Goal: Task Accomplishment & Management: Use online tool/utility

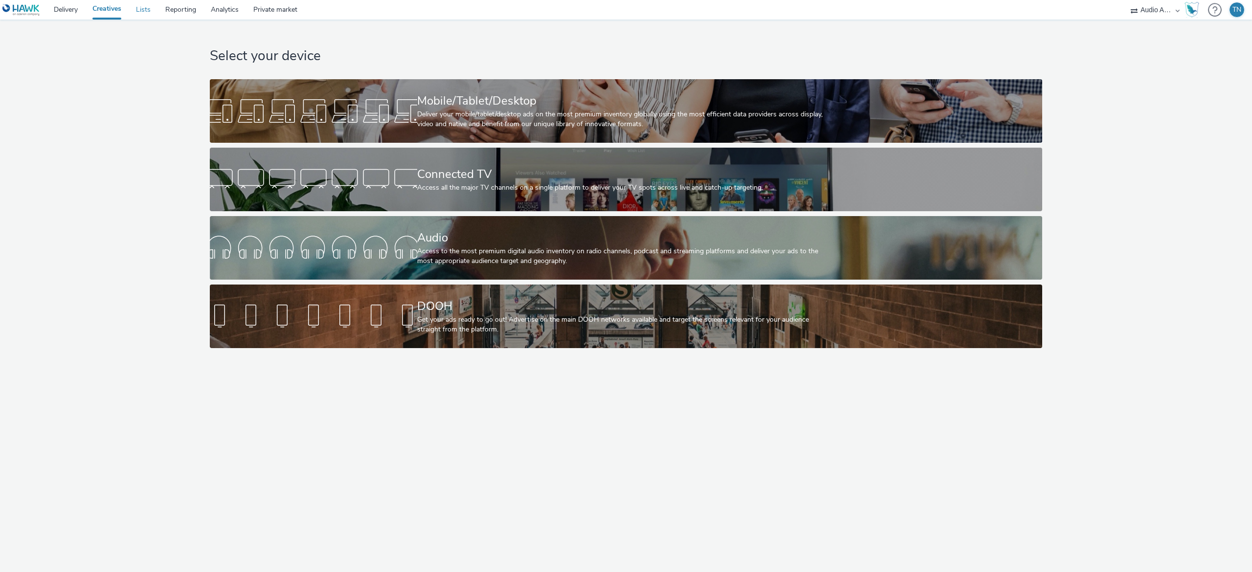
click at [135, 15] on link "Lists" at bounding box center [143, 10] width 29 height 20
click at [463, 248] on div "Access to the most premium digital audio inventory on radio channels, podcast a…" at bounding box center [624, 257] width 414 height 20
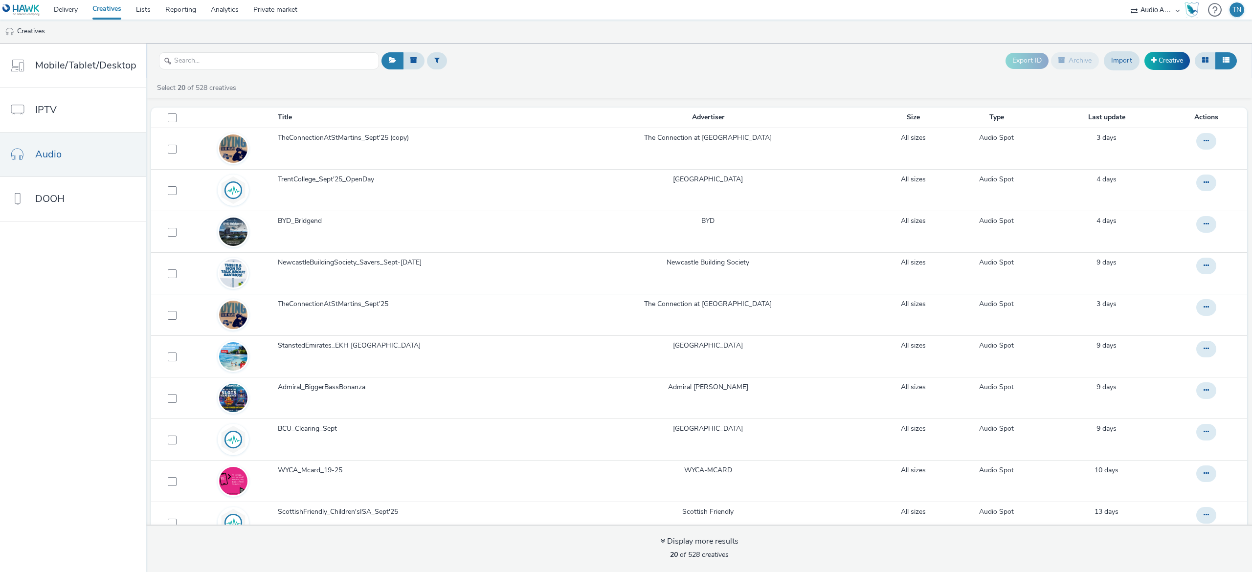
click at [1168, 56] on link "Creative" at bounding box center [1167, 61] width 45 height 18
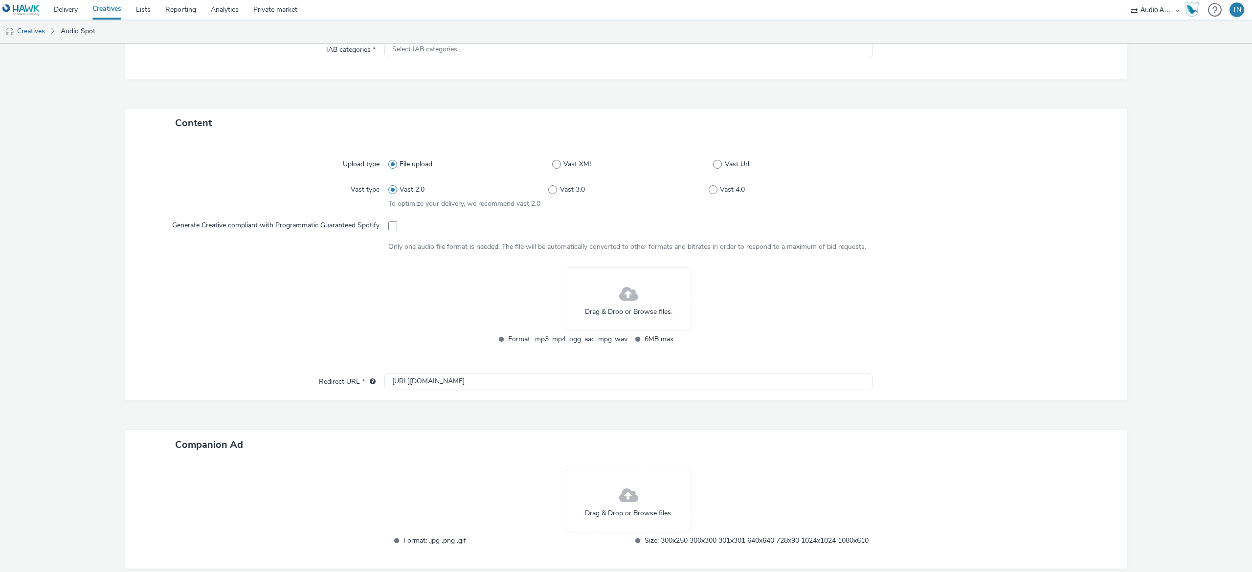
scroll to position [163, 0]
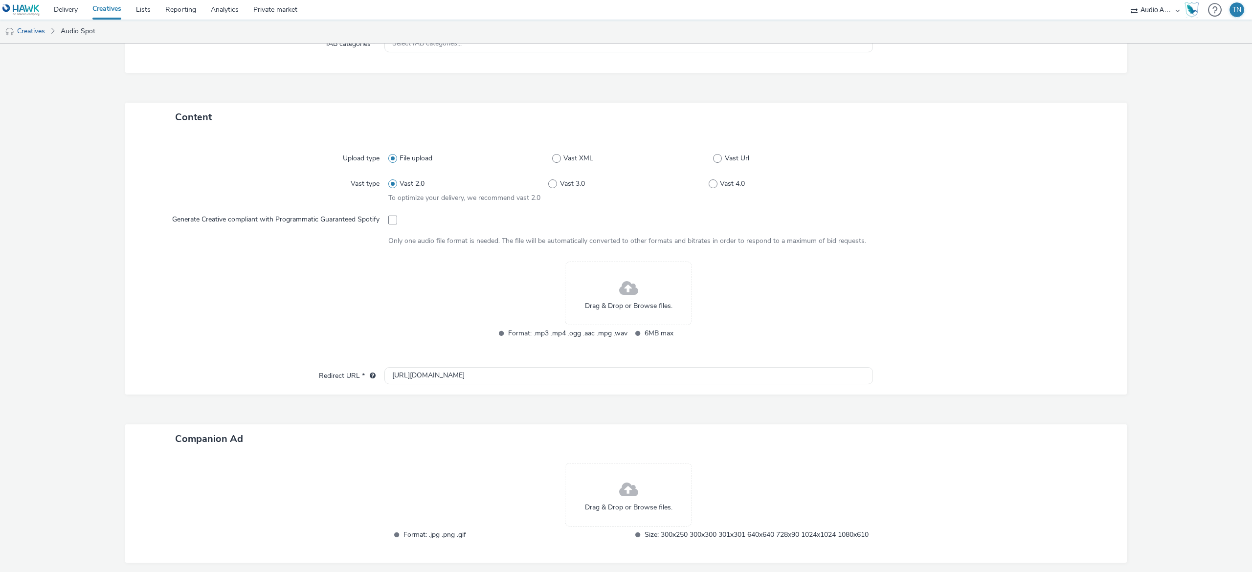
click at [603, 315] on div "Drag & Drop or Browse files." at bounding box center [628, 294] width 127 height 64
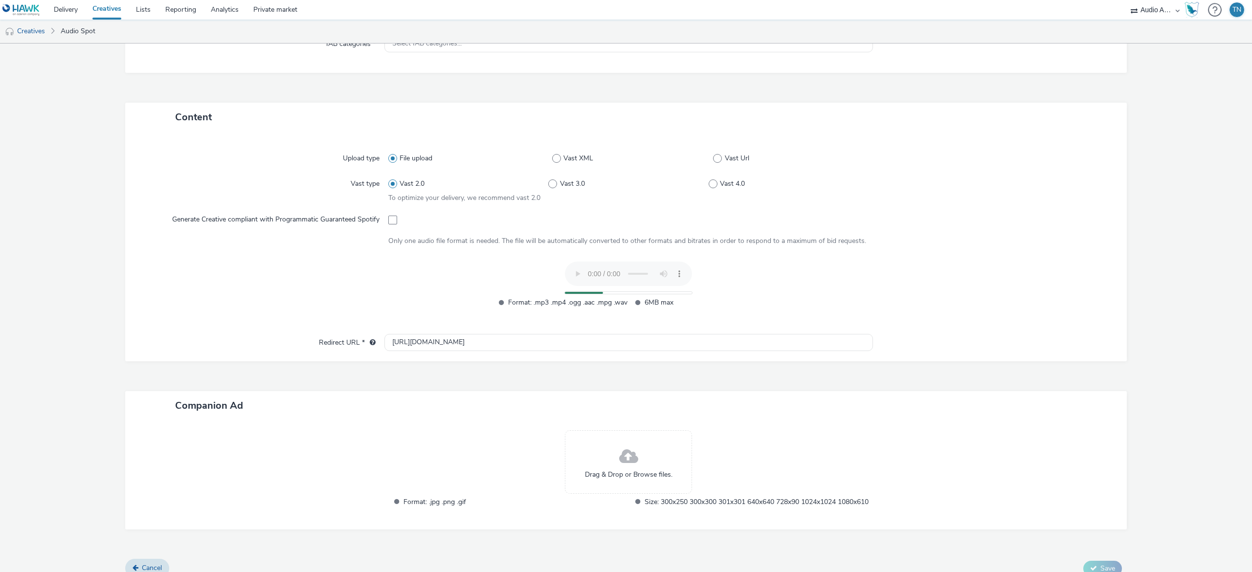
scroll to position [186, 0]
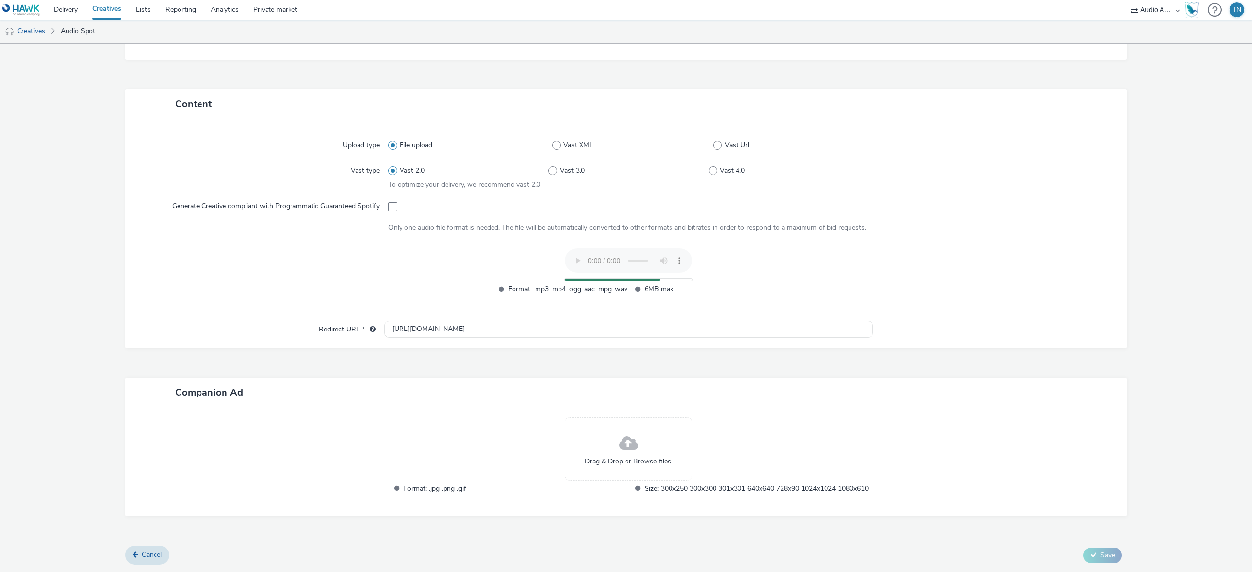
click at [634, 434] on div "Drag & Drop or Browse files." at bounding box center [628, 449] width 127 height 64
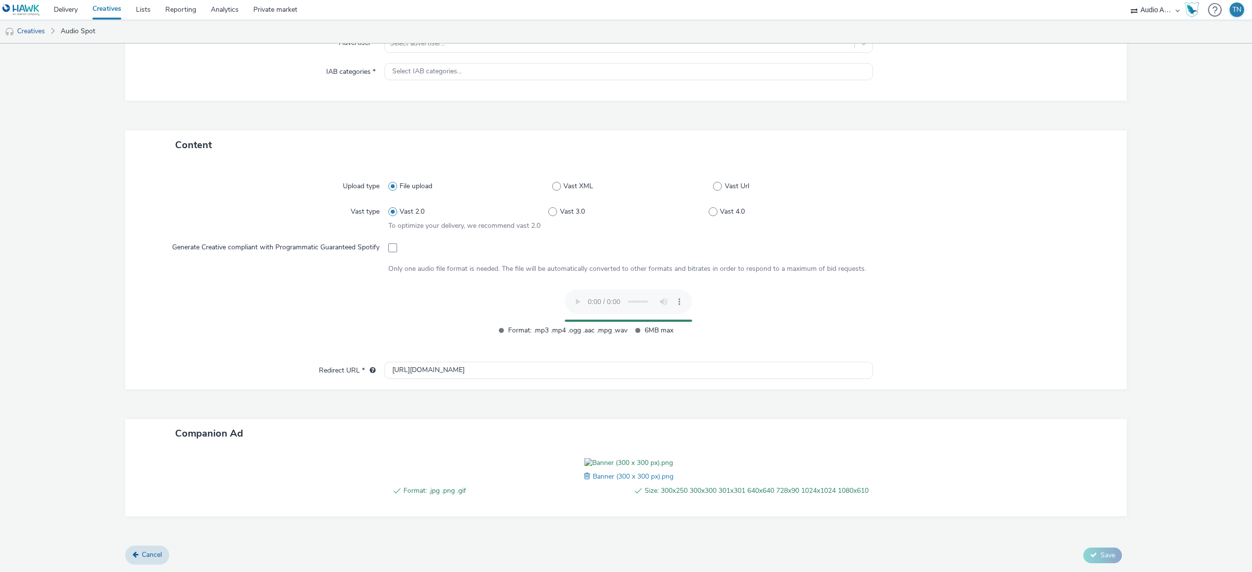
scroll to position [184, 0]
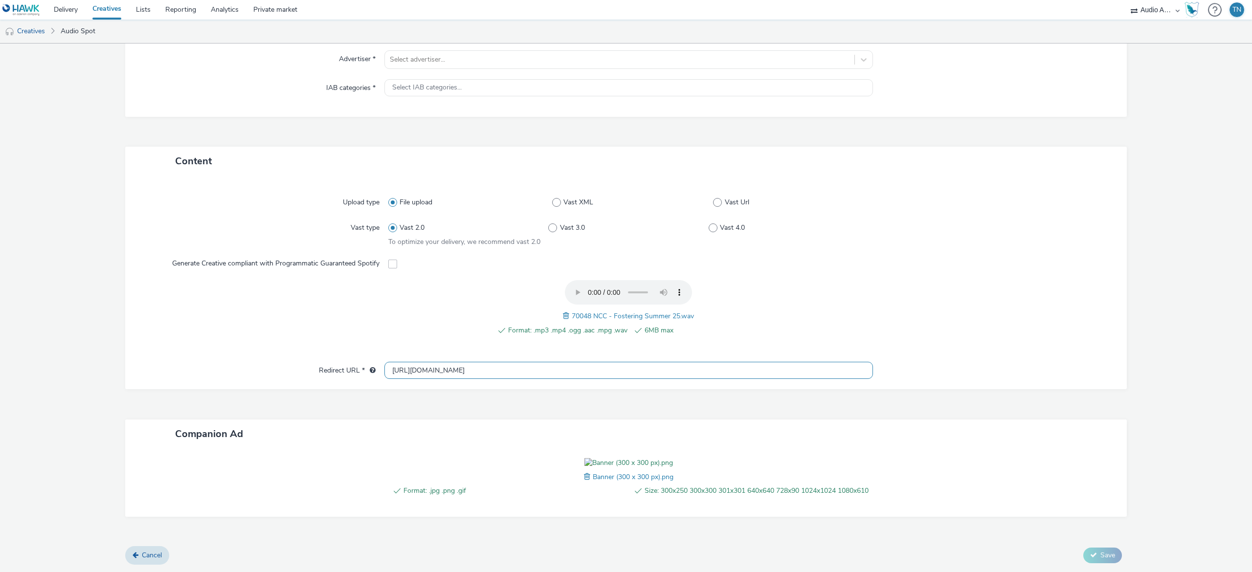
drag, startPoint x: 455, startPoint y: 305, endPoint x: 300, endPoint y: 322, distance: 155.5
click at [300, 322] on div "Upload type File upload Vast XML Vast Url Vast type Vast 2.0 Vast 3.0 Vast 4.0 …" at bounding box center [626, 283] width 1002 height 214
paste input "www.fosterwithnortheast.org.uk/"
type input "https://www.fosterwithnortheast.org.uk/"
click at [361, 280] on div at bounding box center [266, 313] width 246 height 66
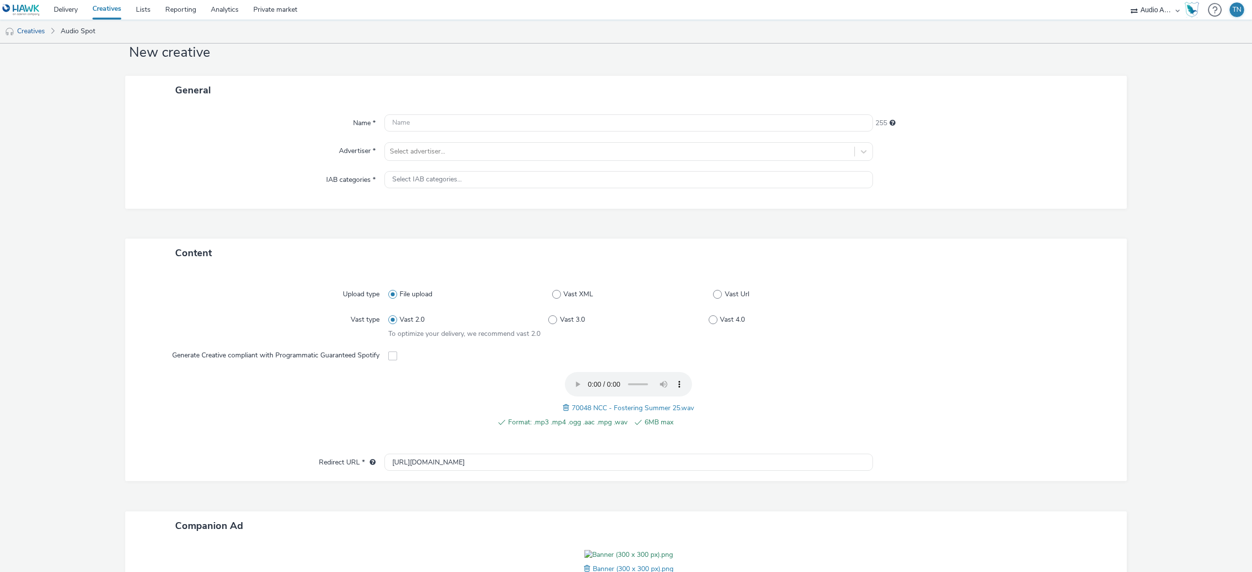
scroll to position [24, 0]
click at [431, 127] on input "text" at bounding box center [628, 126] width 489 height 17
type input "NorthumberlandCountyCouncil_Fostering'25"
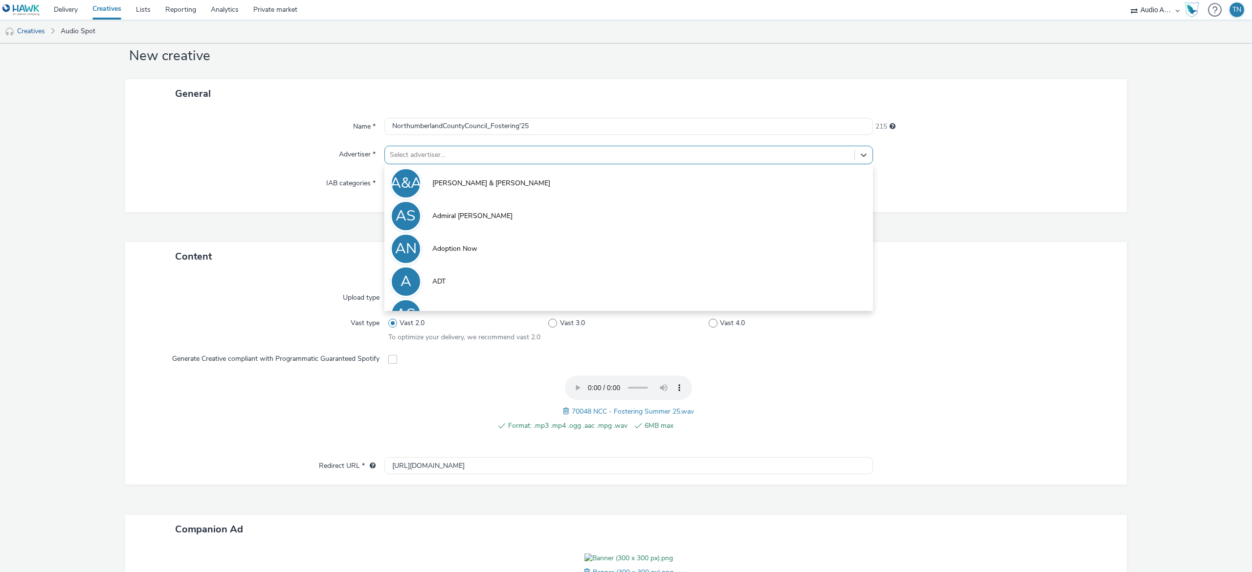
click at [462, 152] on div at bounding box center [620, 155] width 460 height 12
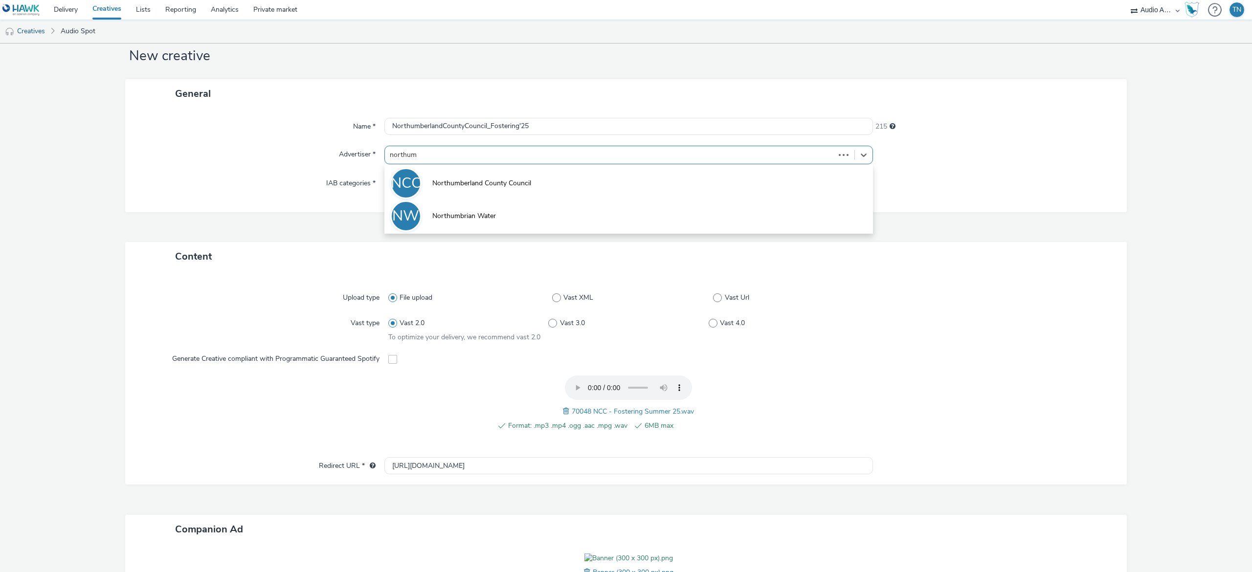
type input "northumb"
click at [492, 174] on li "NCC Northumberland County Council" at bounding box center [628, 182] width 489 height 33
type input "http://www.fosterwithnortheast.org.uk"
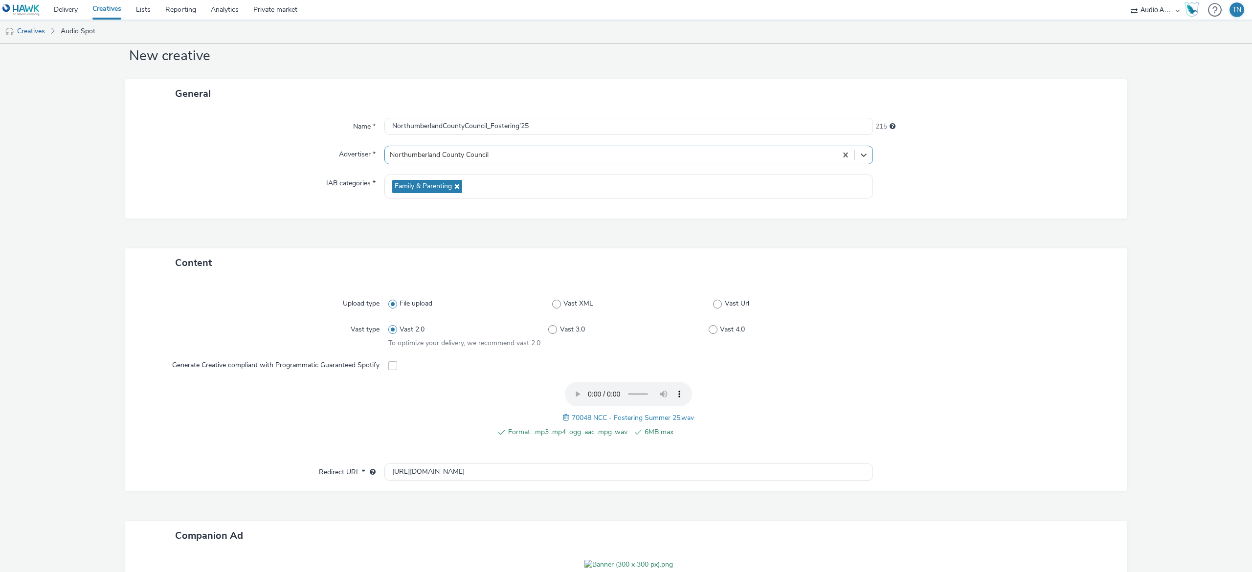
scroll to position [191, 0]
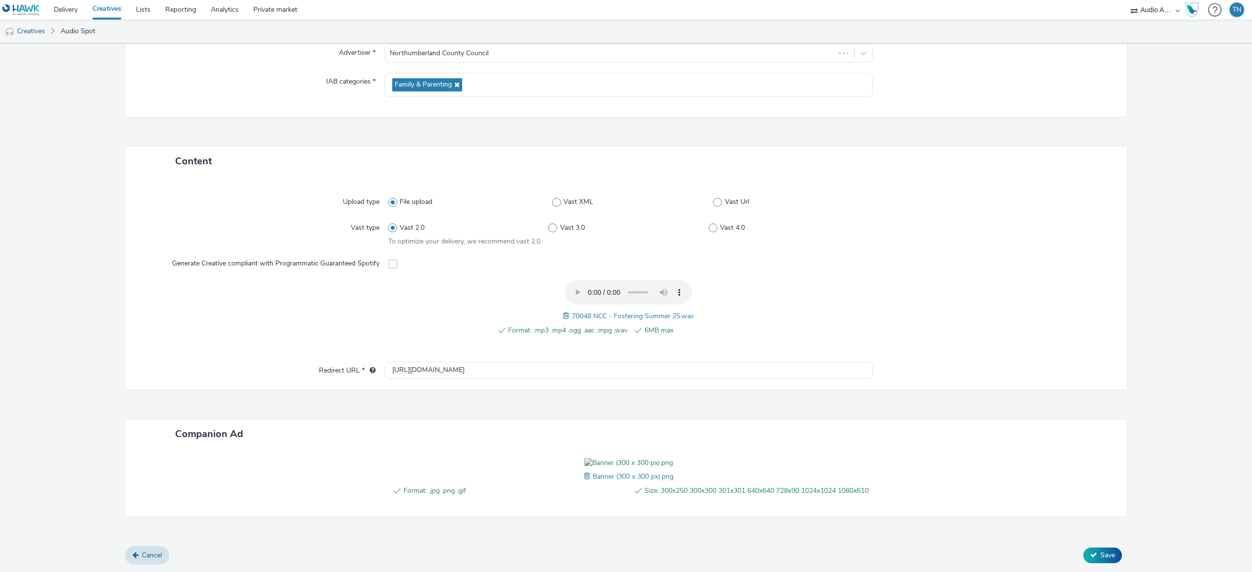
click at [1101, 555] on span "Save" at bounding box center [1108, 555] width 15 height 9
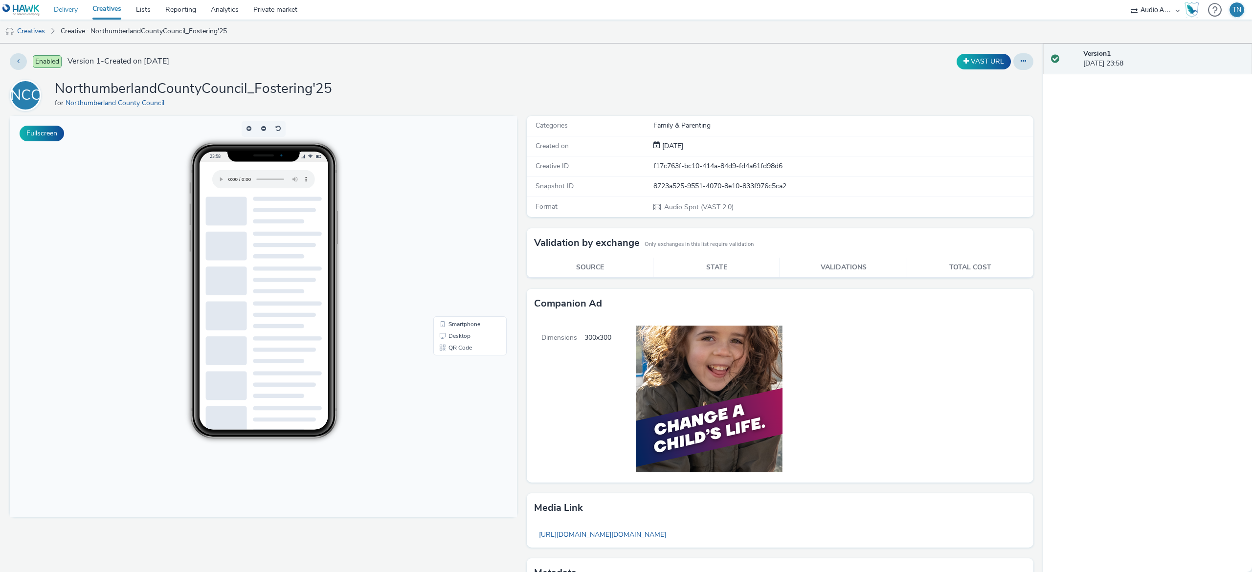
click at [65, 11] on link "Delivery" at bounding box center [65, 10] width 39 height 20
